Goal: Task Accomplishment & Management: Use online tool/utility

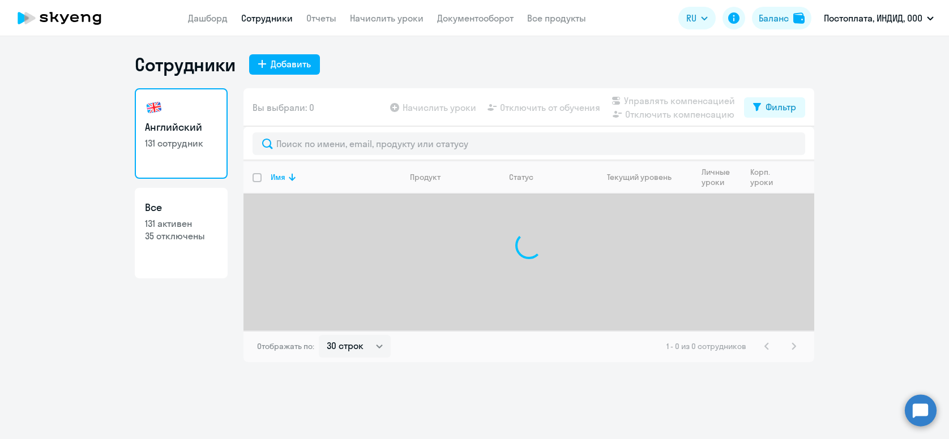
select select "30"
type input "h"
type input "[PERSON_NAME]"
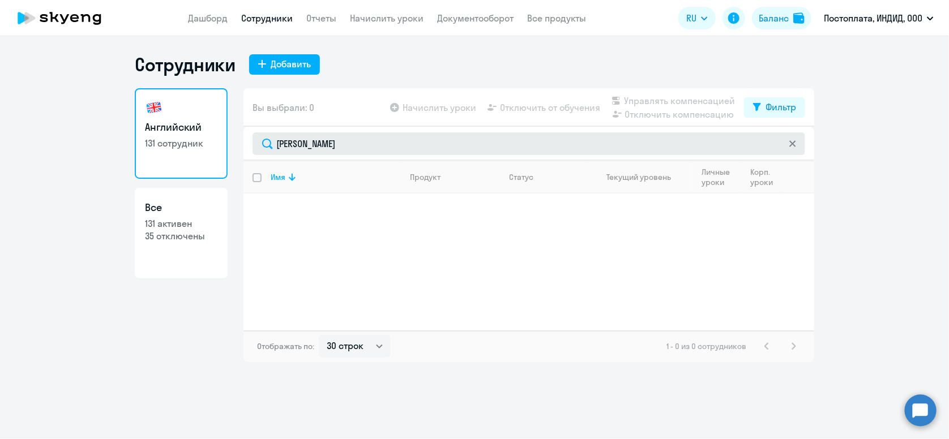
click at [364, 150] on input "[PERSON_NAME]" at bounding box center [529, 144] width 553 height 23
drag, startPoint x: 332, startPoint y: 147, endPoint x: 260, endPoint y: 146, distance: 72.5
click at [260, 146] on input "[PERSON_NAME]" at bounding box center [529, 144] width 553 height 23
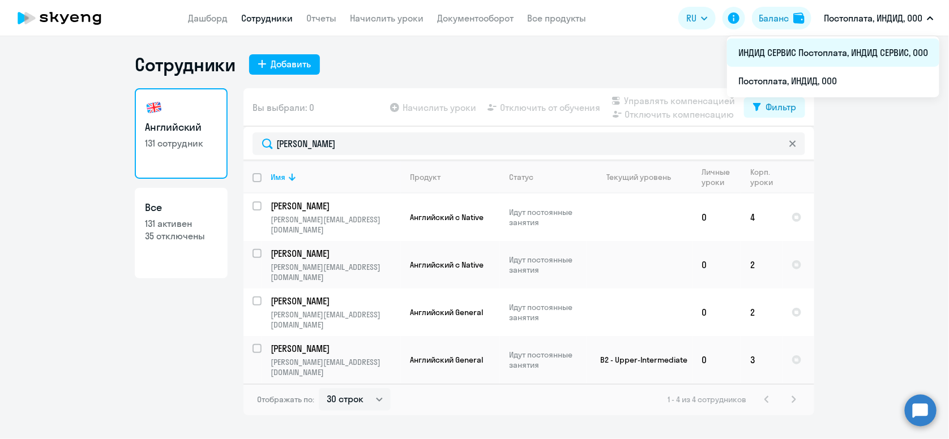
type input "[PERSON_NAME]"
click at [882, 48] on li "ИНДИД СЕРВИС Постоплата, ИНДИД СЕРВИС, ООО" at bounding box center [833, 53] width 212 height 28
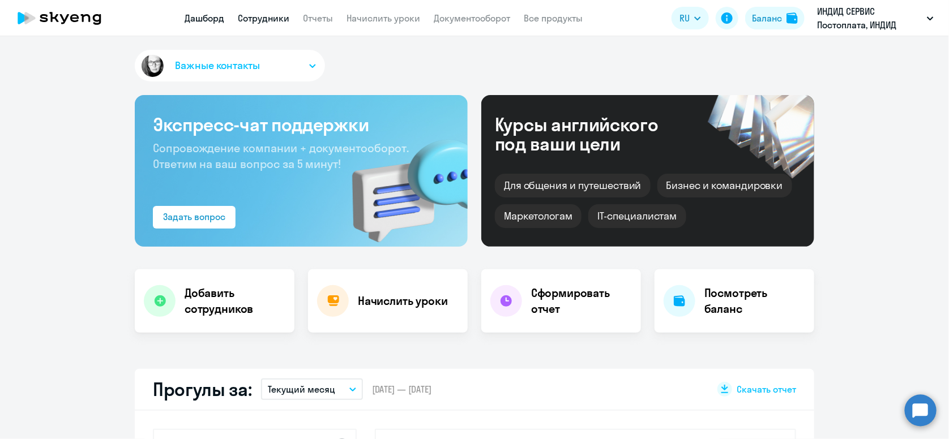
click at [267, 19] on link "Сотрудники" at bounding box center [264, 17] width 52 height 11
select select "30"
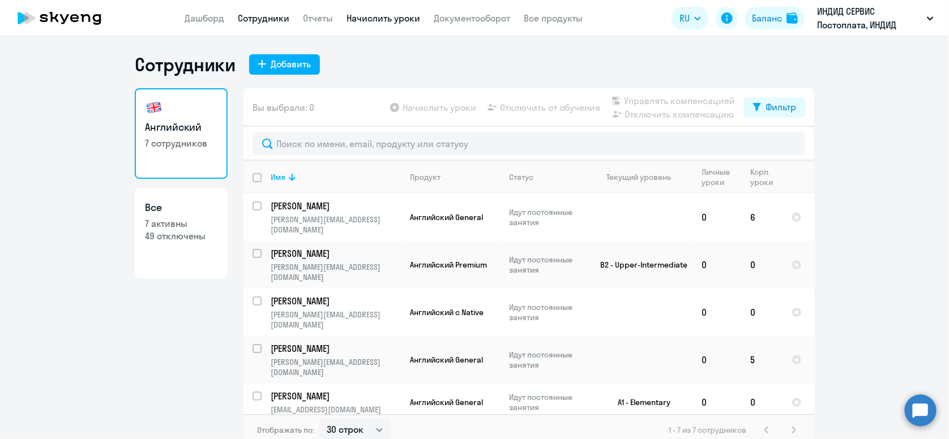
click at [377, 20] on link "Начислить уроки" at bounding box center [384, 17] width 74 height 11
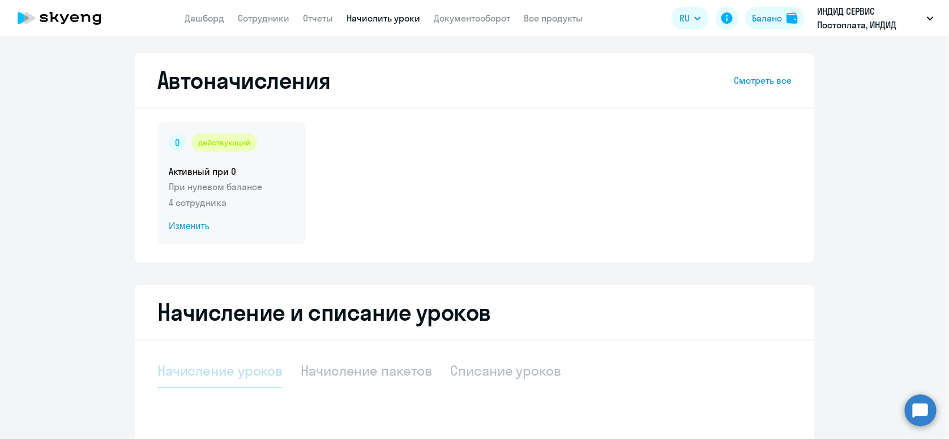
select select "10"
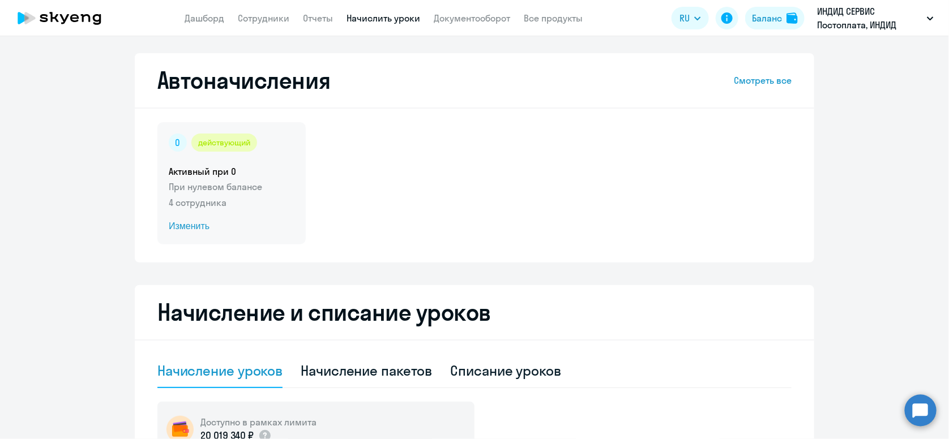
click at [251, 218] on div "действующий Активный при 0 При нулевом балансе 4 сотрудника Изменить" at bounding box center [231, 183] width 148 height 122
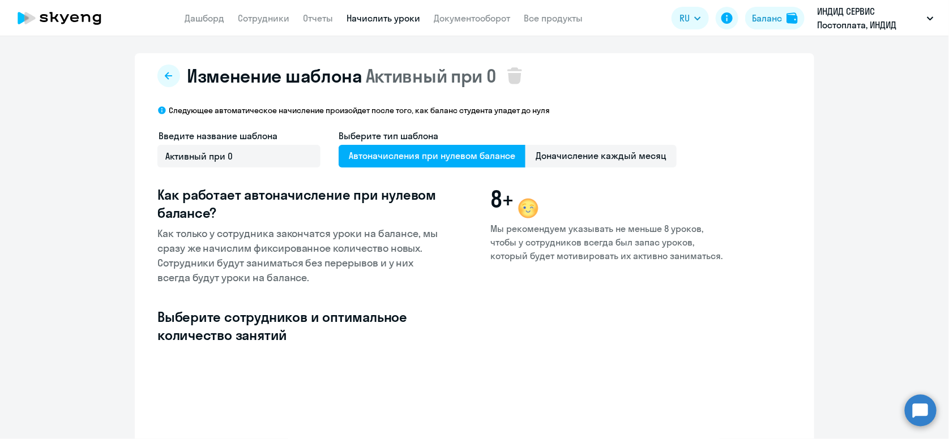
select select "10"
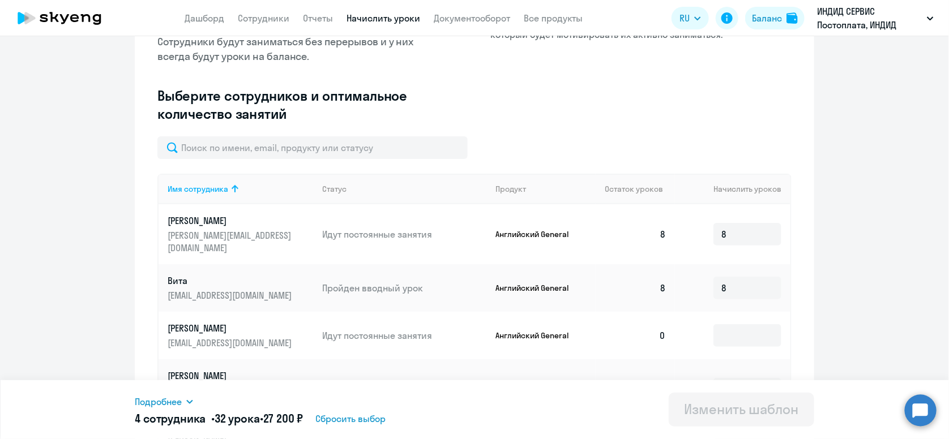
scroll to position [226, 0]
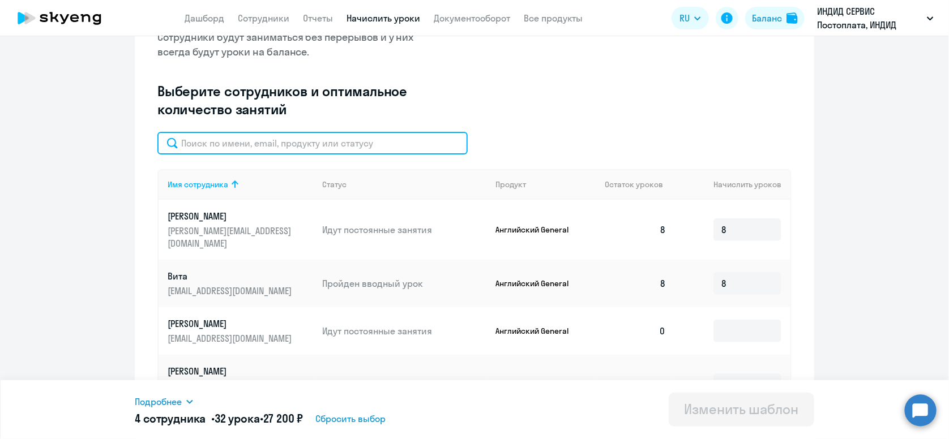
click at [318, 149] on input "text" at bounding box center [312, 143] width 310 height 23
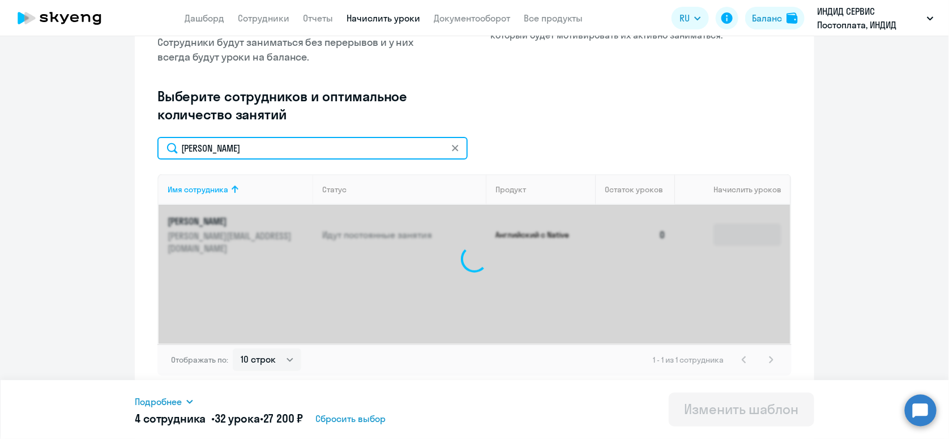
scroll to position [221, 0]
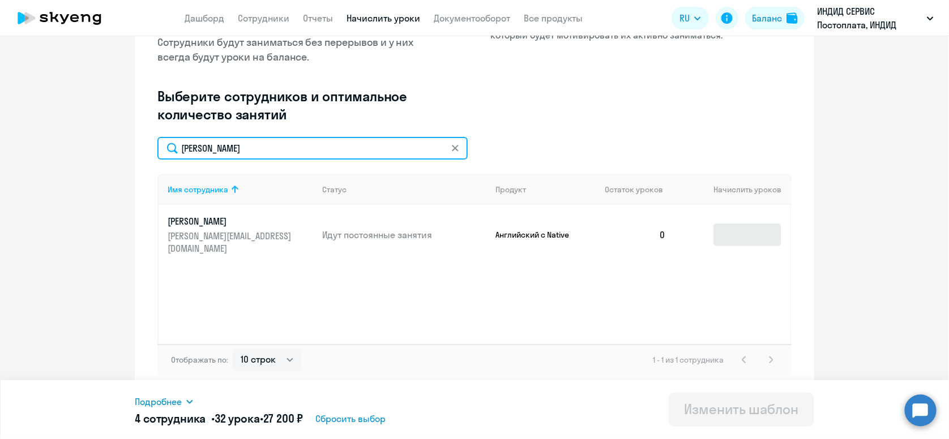
type input "[PERSON_NAME]"
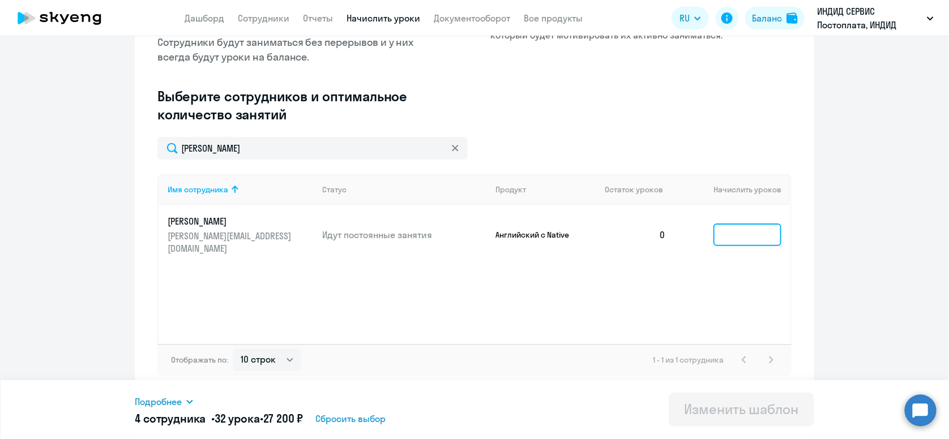
click at [737, 244] on input at bounding box center [747, 235] width 68 height 23
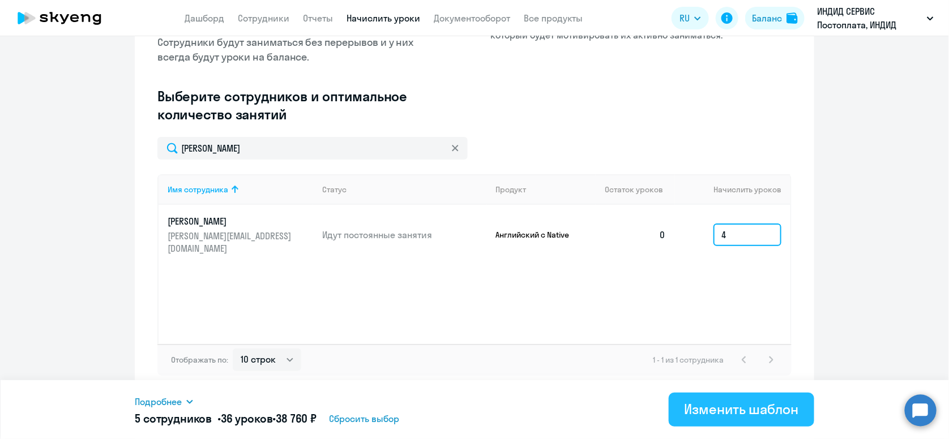
type input "4"
click at [733, 410] on div "Изменить шаблон" at bounding box center [742, 409] width 114 height 18
